Goal: Information Seeking & Learning: Learn about a topic

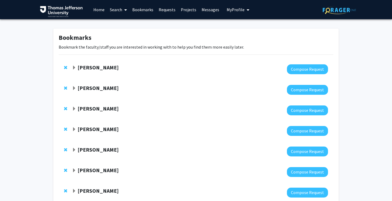
click at [122, 6] on link "Search" at bounding box center [118, 9] width 22 height 19
click at [188, 11] on link "Projects" at bounding box center [188, 9] width 21 height 19
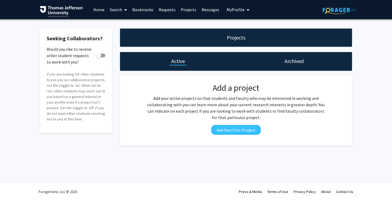
click at [94, 10] on link "Home" at bounding box center [99, 9] width 17 height 19
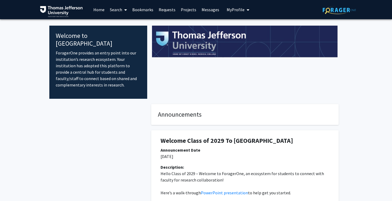
click at [119, 13] on link "Search" at bounding box center [118, 9] width 22 height 19
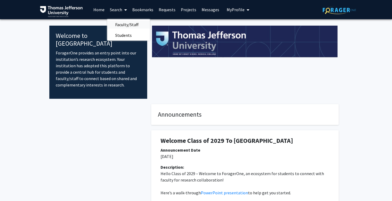
click at [126, 22] on span "Faculty/Staff" at bounding box center [126, 24] width 39 height 11
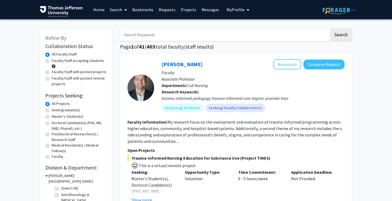
click at [189, 36] on input "Search Keywords" at bounding box center [224, 35] width 209 height 12
type input "maternal"
click at [330, 29] on button "Search" at bounding box center [341, 35] width 22 height 12
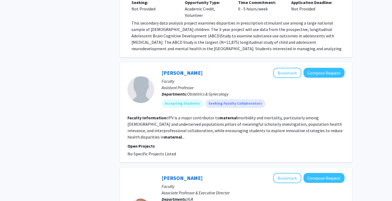
scroll to position [950, 0]
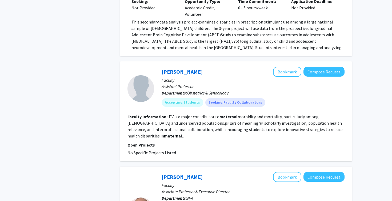
click at [169, 114] on fg-read-more "IPV is a major contributor to maternal morbidity and mortality, particularly am…" at bounding box center [234, 126] width 215 height 25
click at [150, 114] on b "Faculty Information:" at bounding box center [147, 116] width 40 height 5
click at [180, 98] on mat-chip "Accepting Students" at bounding box center [183, 102] width 42 height 9
click at [173, 68] on link "[PERSON_NAME]" at bounding box center [182, 71] width 41 height 7
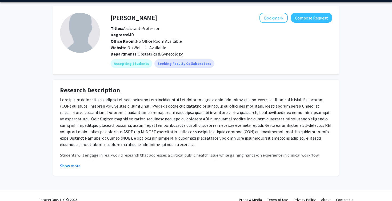
scroll to position [16, 0]
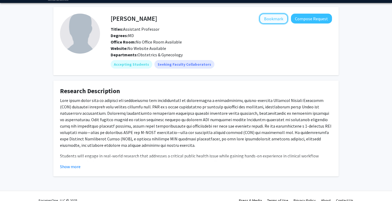
click at [271, 20] on button "Bookmark" at bounding box center [273, 19] width 28 height 10
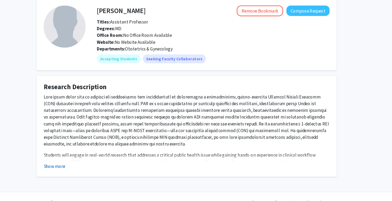
click at [74, 166] on button "Show more" at bounding box center [70, 166] width 21 height 6
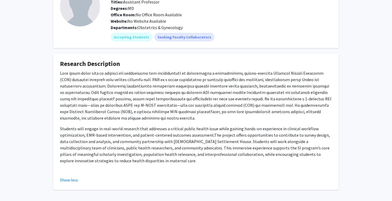
scroll to position [0, 0]
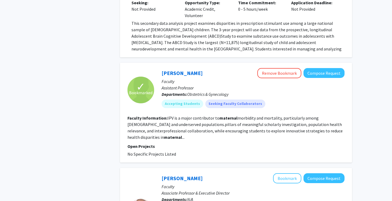
scroll to position [965, 0]
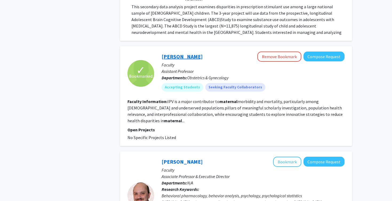
click at [174, 53] on link "[PERSON_NAME]" at bounding box center [182, 56] width 41 height 7
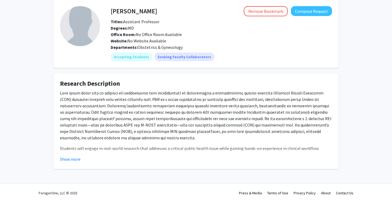
scroll to position [25, 0]
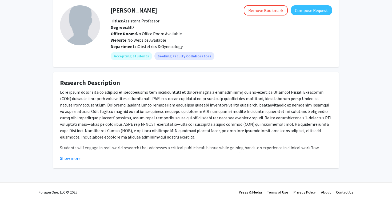
click at [83, 157] on div "Show more" at bounding box center [196, 158] width 272 height 6
click at [77, 157] on button "Show more" at bounding box center [70, 158] width 21 height 6
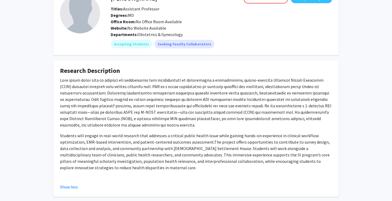
scroll to position [38, 0]
